Goal: Browse casually

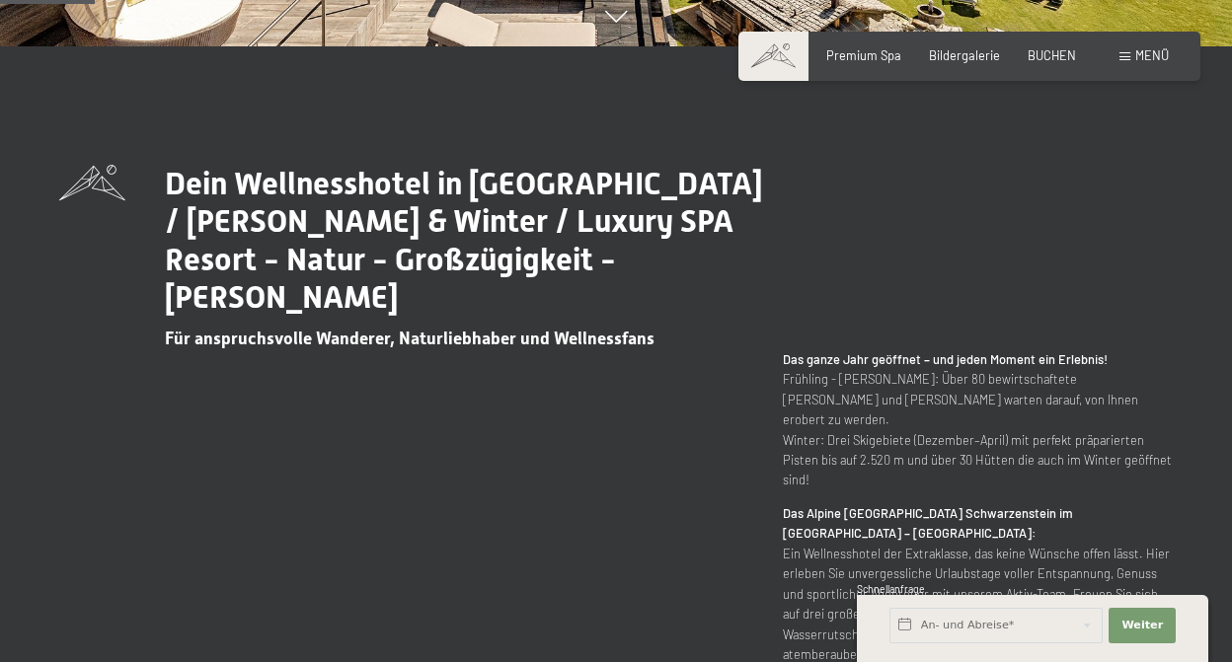
scroll to position [1129, 0]
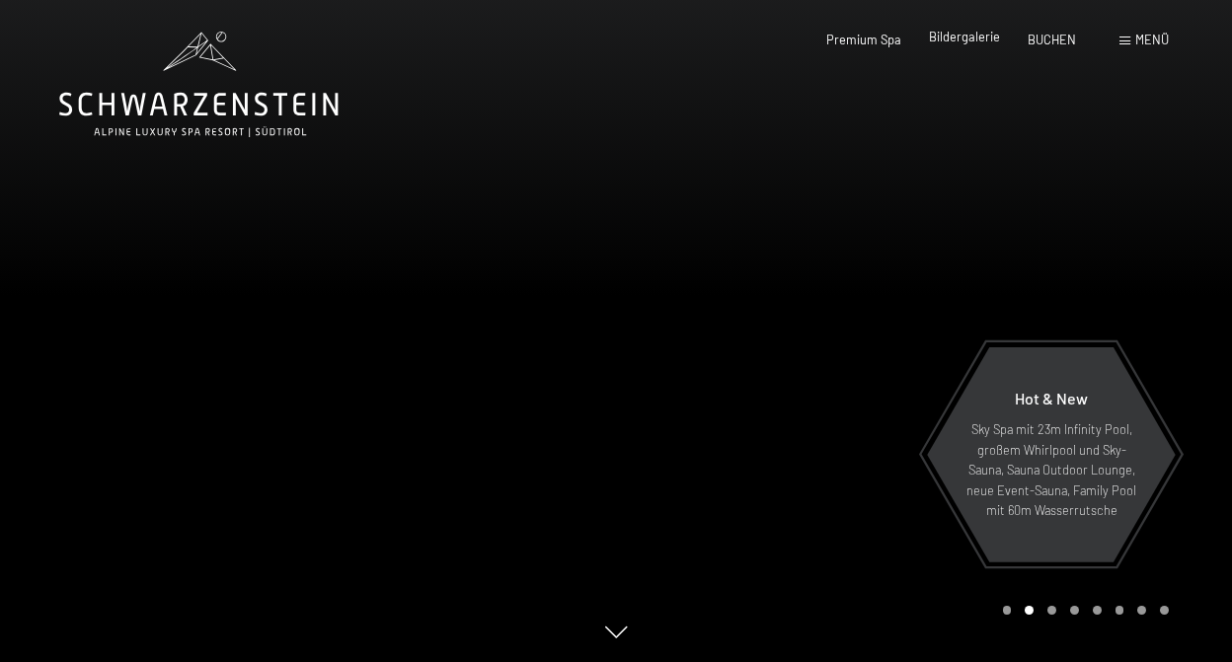
click at [951, 35] on span "Bildergalerie" at bounding box center [964, 37] width 71 height 16
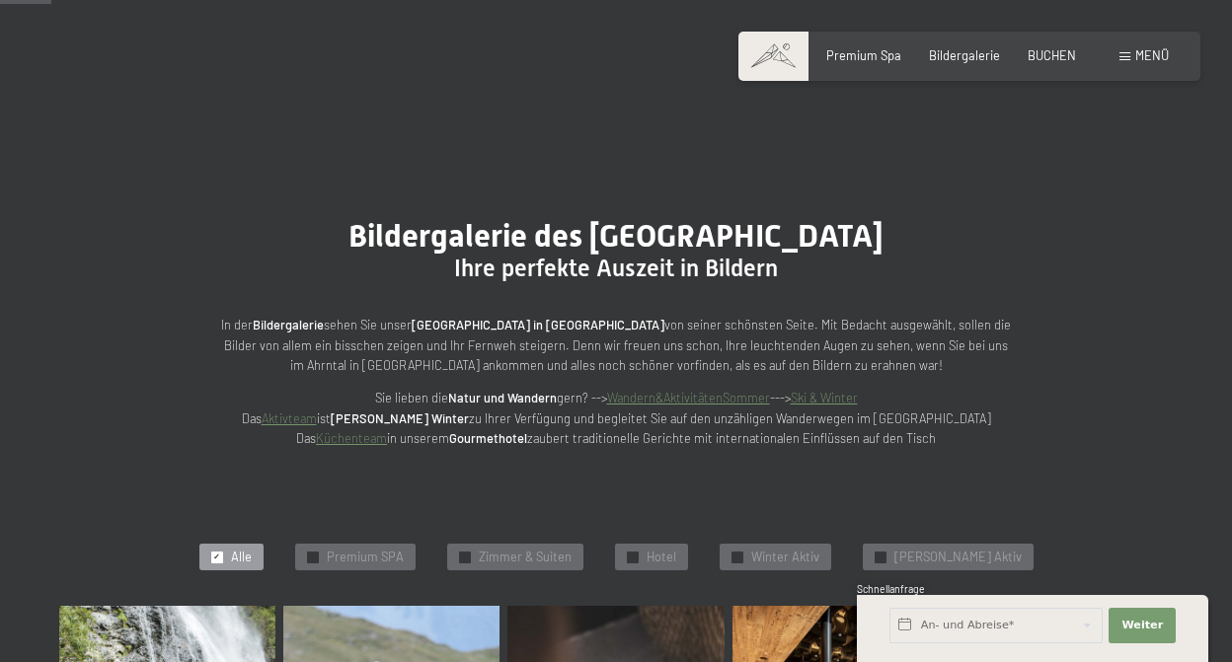
scroll to position [719, 0]
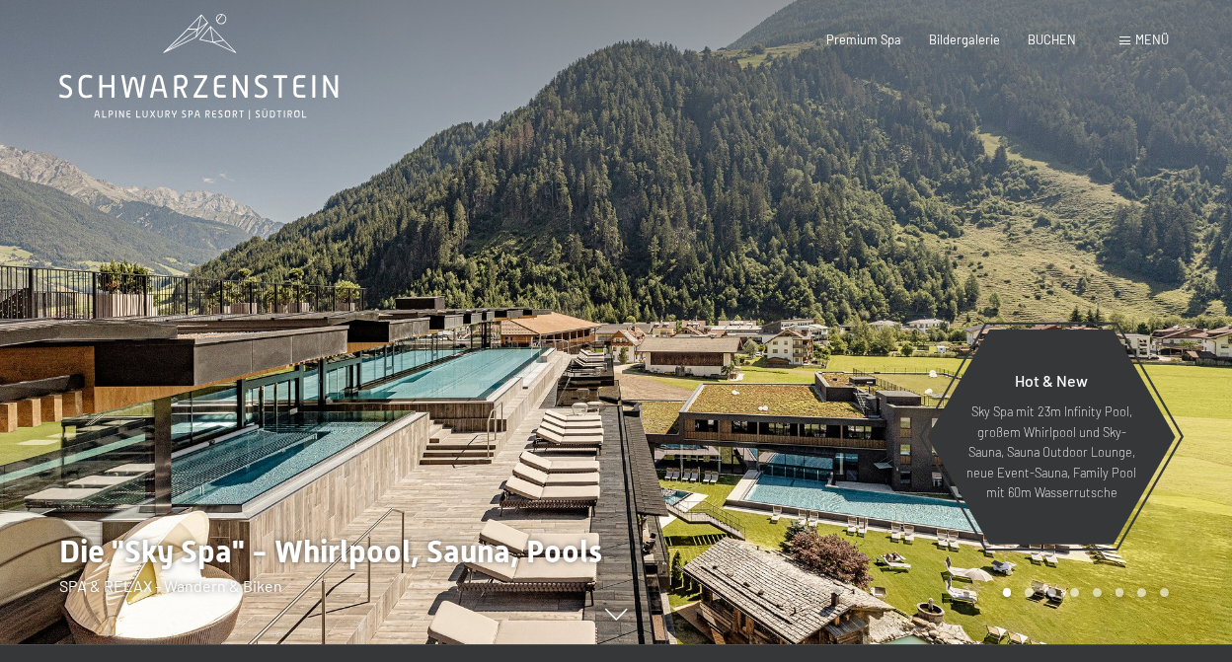
scroll to position [308, 0]
